Goal: Task Accomplishment & Management: Use online tool/utility

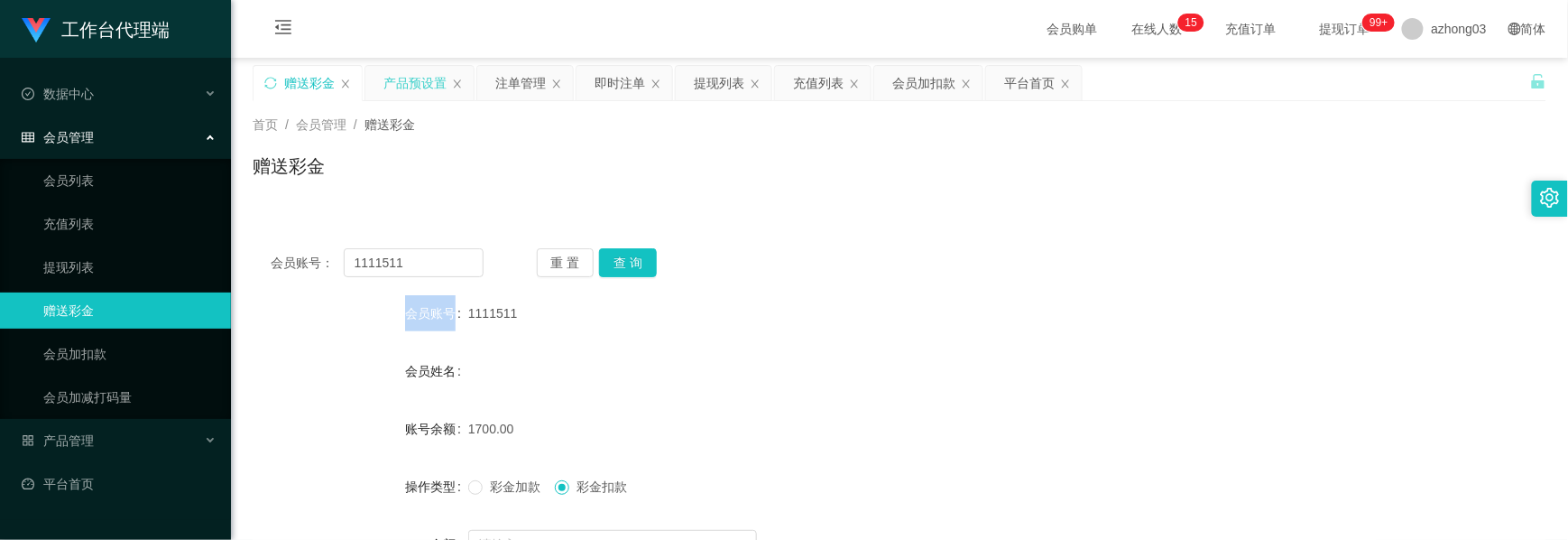
click at [417, 90] on div "产品预设置" at bounding box center [415, 84] width 63 height 35
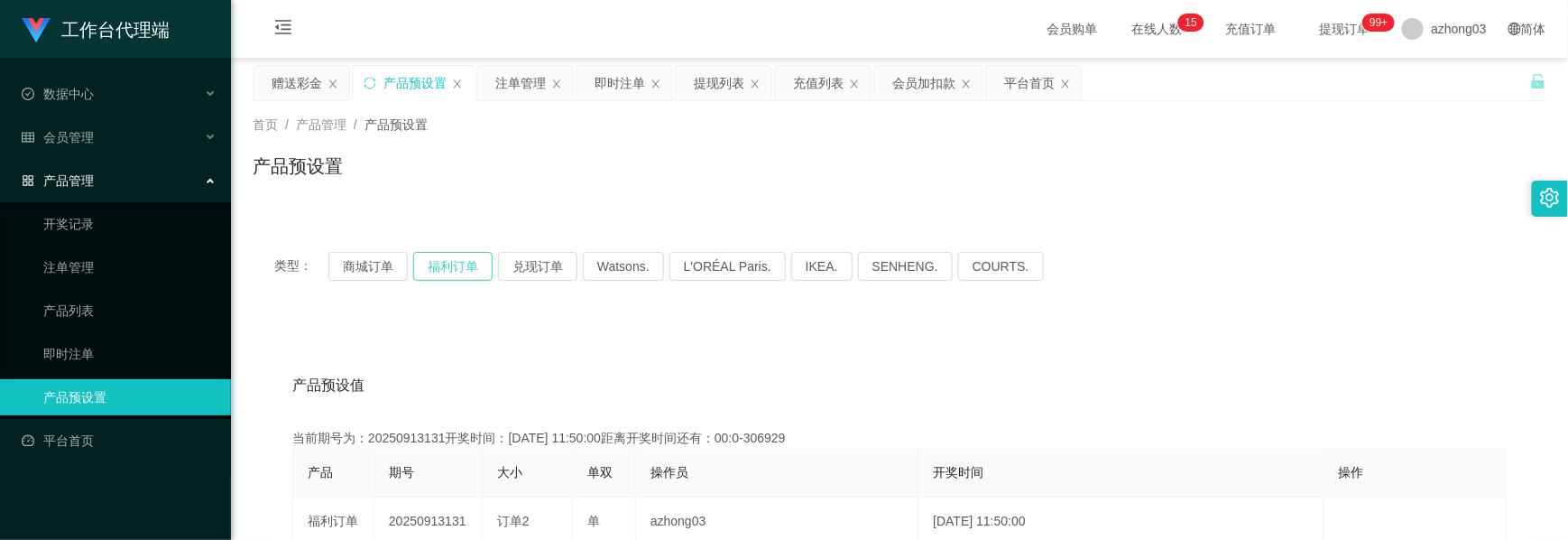
click at [452, 260] on button "福利订单" at bounding box center [453, 266] width 80 height 29
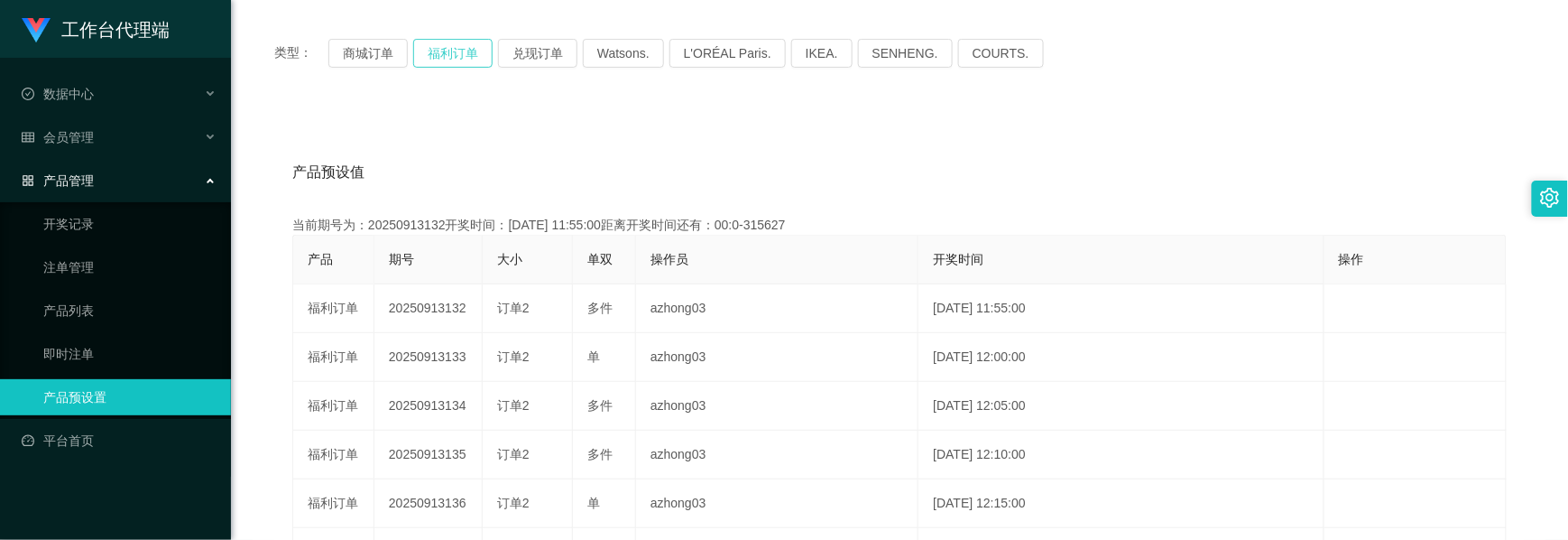
scroll to position [240, 0]
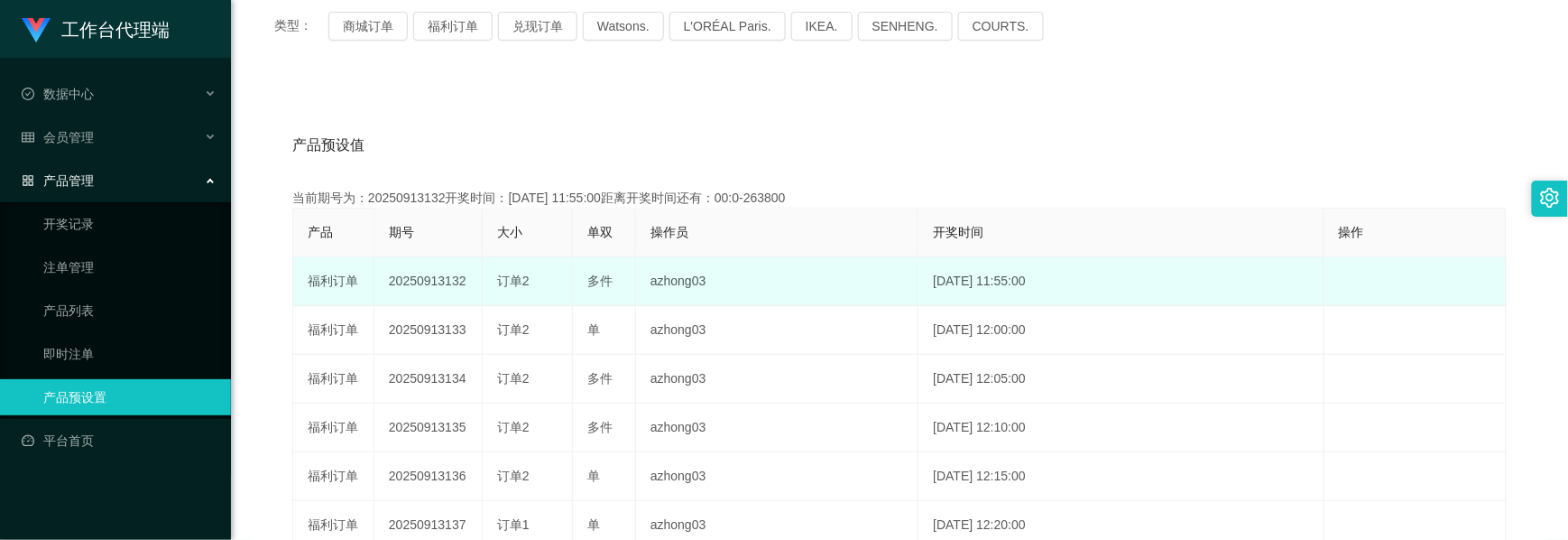
click at [448, 282] on td "20250913132" at bounding box center [429, 282] width 109 height 49
copy td "20250913132"
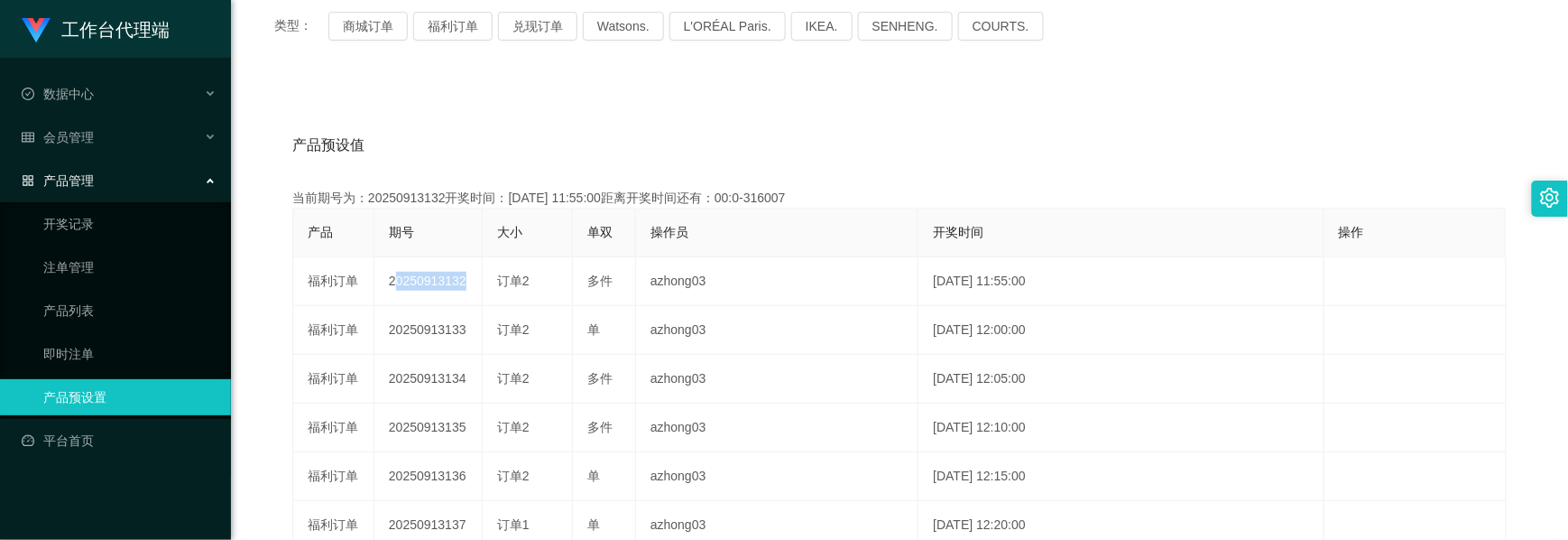
scroll to position [0, 0]
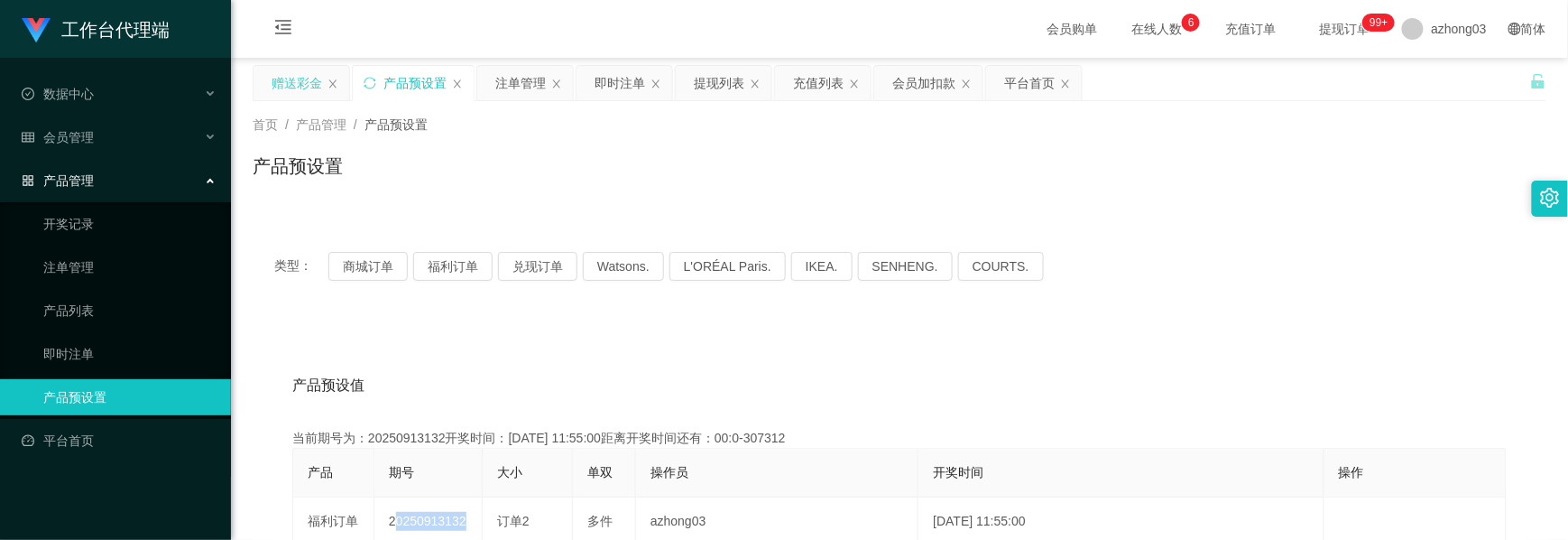
click at [285, 81] on div "赠送彩金" at bounding box center [297, 84] width 51 height 35
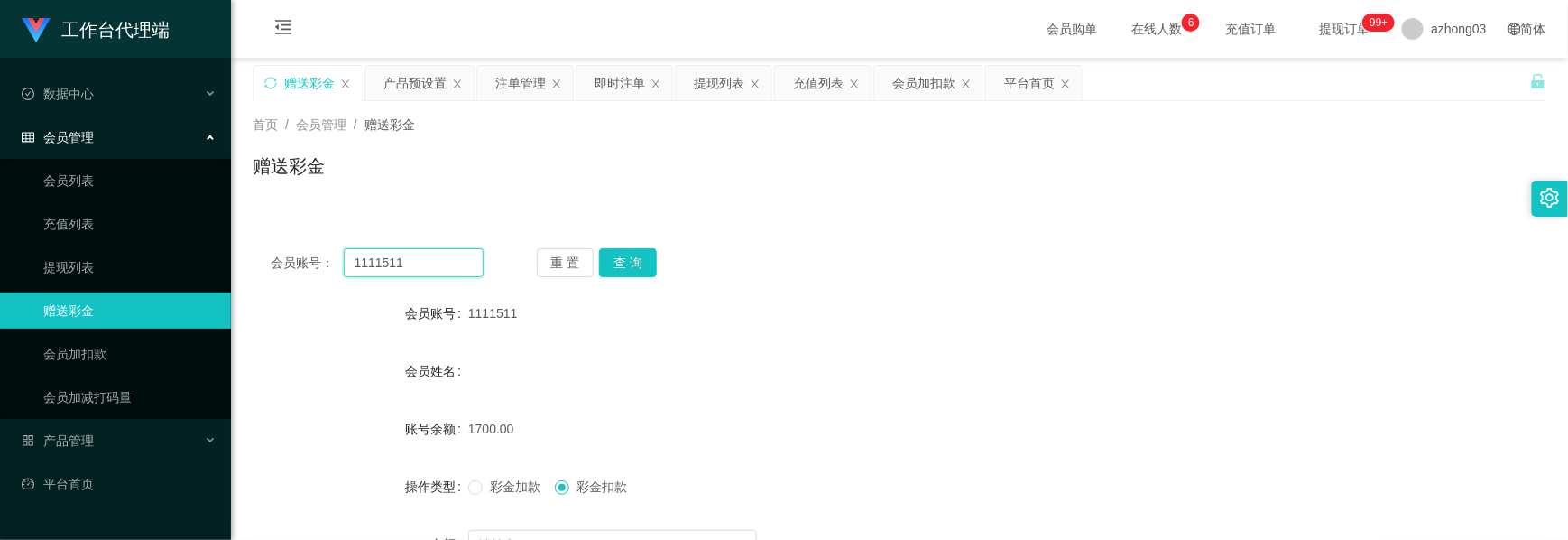
drag, startPoint x: 413, startPoint y: 260, endPoint x: 308, endPoint y: 264, distance: 105.1
click at [308, 264] on div "会员账号： 1111511" at bounding box center [378, 262] width 213 height 29
paste input "khchong76"
type input "khchong76"
click at [617, 258] on button "查 询" at bounding box center [628, 262] width 58 height 29
